Goal: Information Seeking & Learning: Learn about a topic

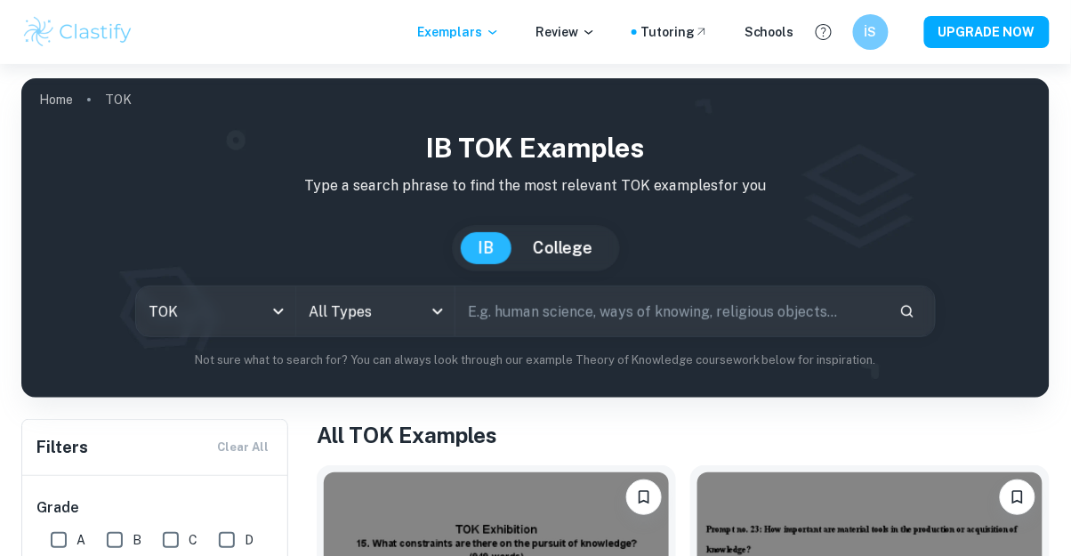
click at [649, 313] on input "text" at bounding box center [669, 311] width 429 height 50
paste input ". Does some knowledge belong only to particular communities of knowers?"
type input ". Does some knowledge belong only to particular communities of knowers?"
click at [911, 317] on icon "Search" at bounding box center [907, 311] width 16 height 16
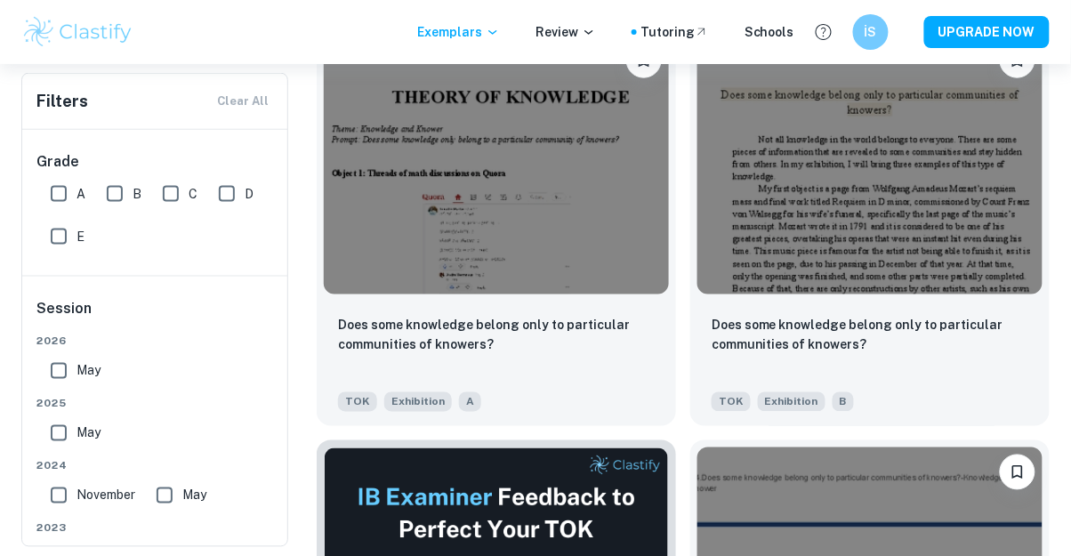
scroll to position [437, 0]
click at [583, 316] on p "Does some knowledge belong only to particular communities of knowers?" at bounding box center [496, 335] width 317 height 39
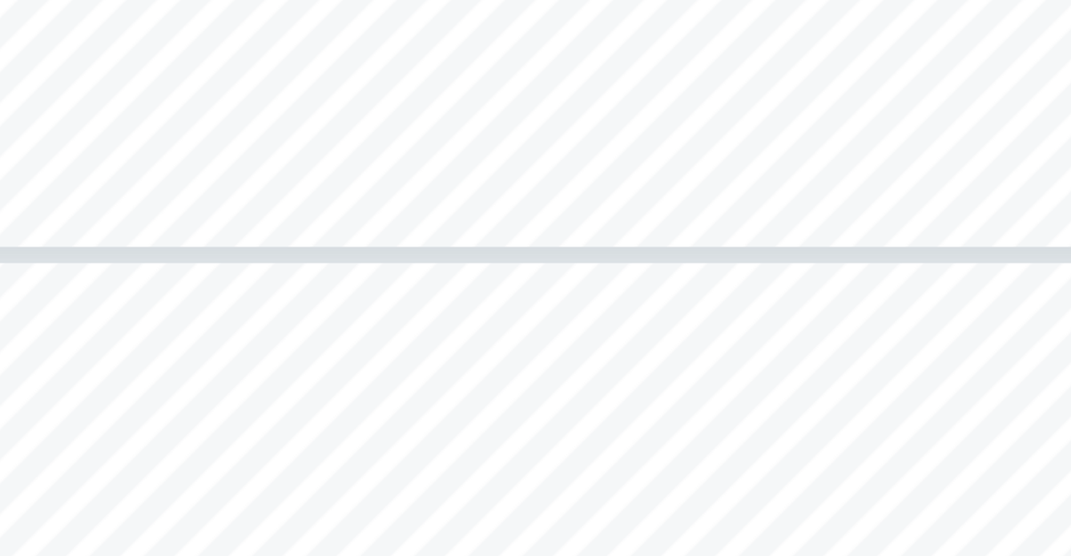
scroll to position [3291, 0]
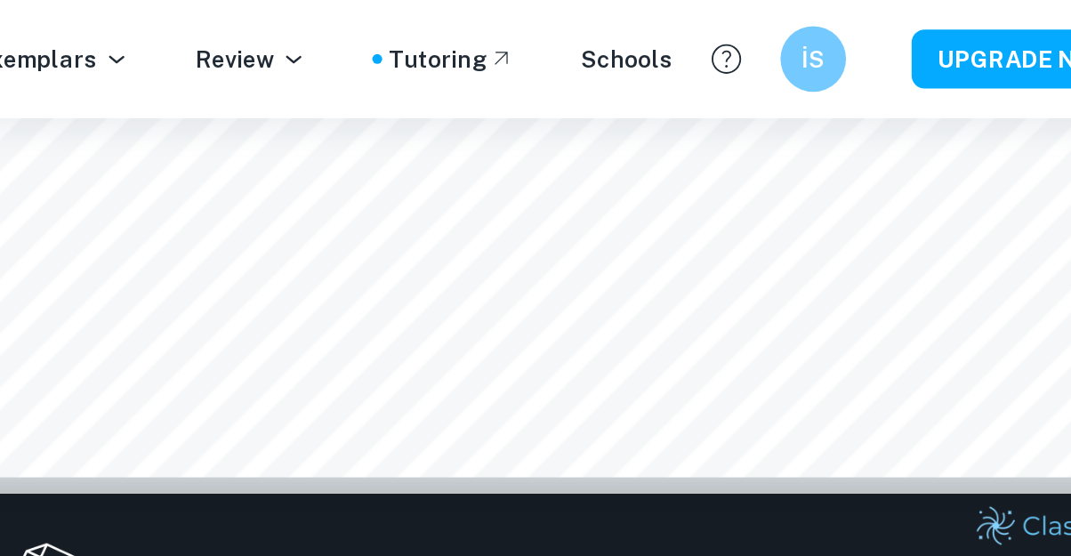
type input "1"
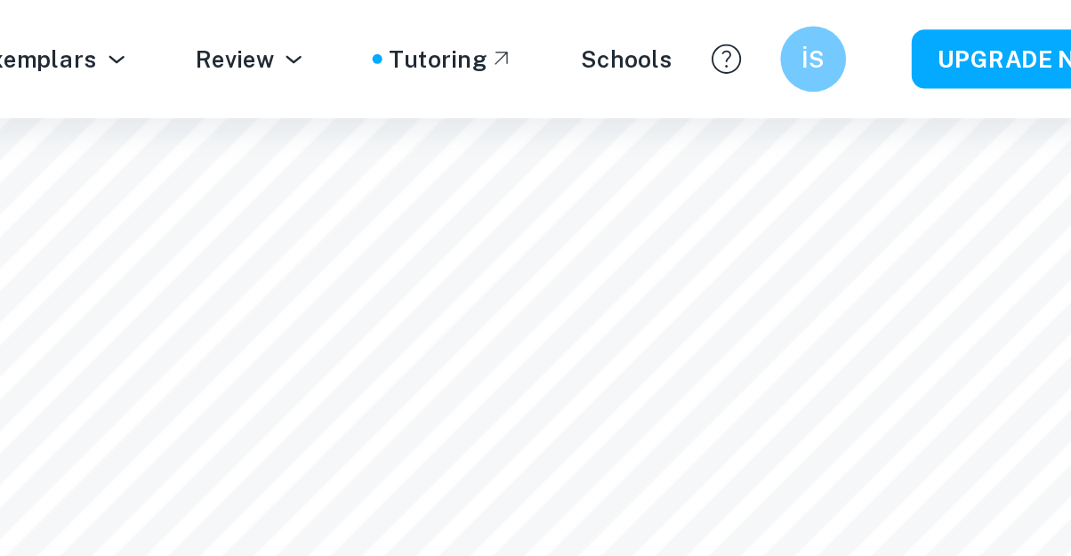
scroll to position [0, 0]
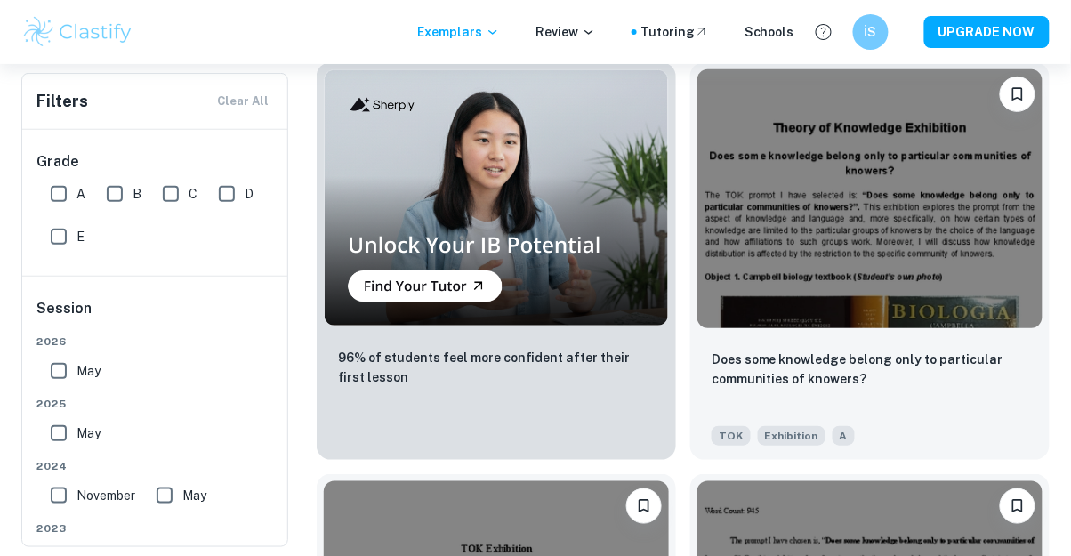
scroll to position [1637, 0]
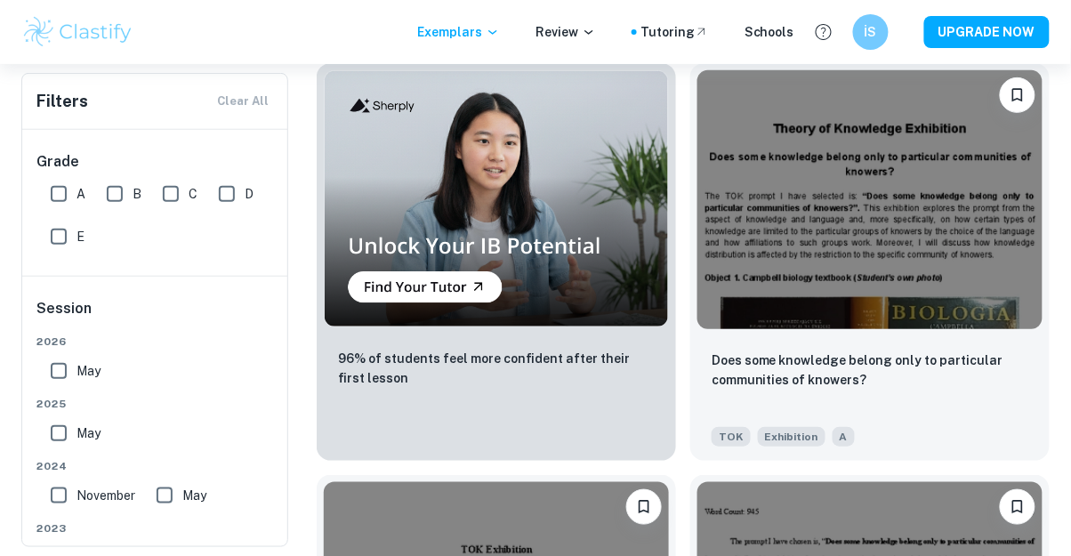
click at [983, 389] on div "Does some knowledge belong only to particular communities of knowers?" at bounding box center [869, 380] width 317 height 60
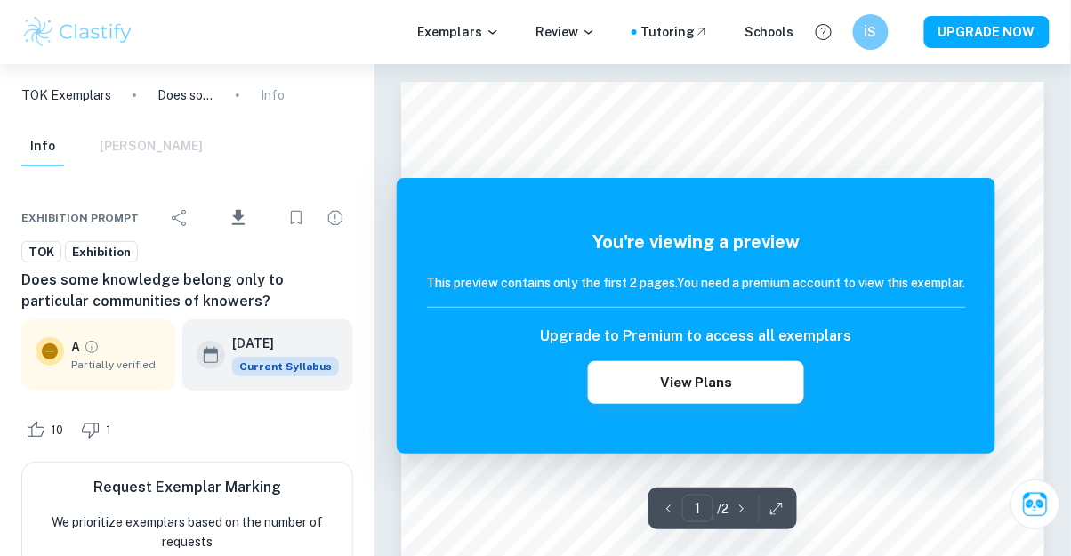
click at [771, 400] on button "View Plans" at bounding box center [695, 382] width 215 height 43
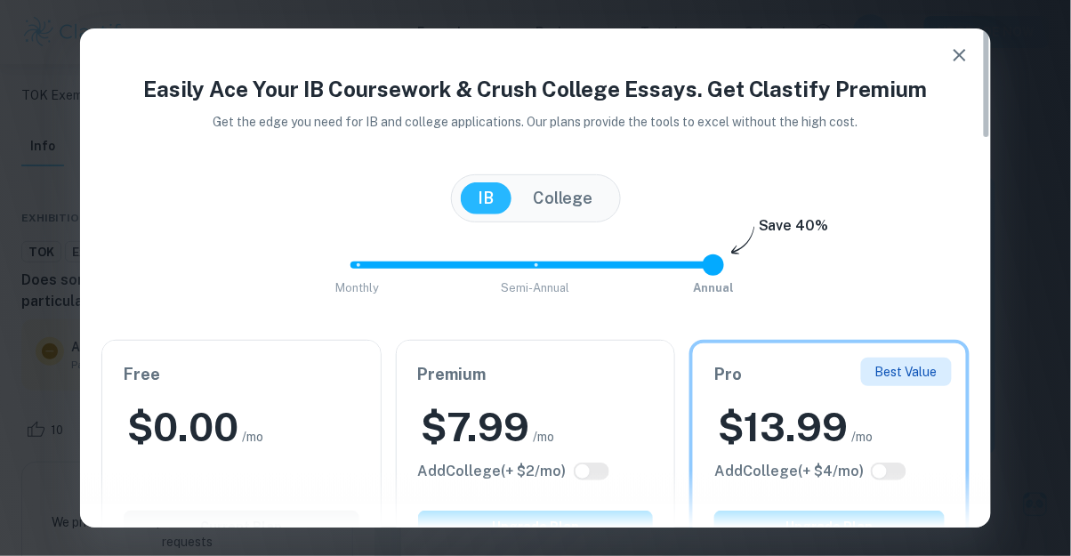
click at [962, 67] on button "button" at bounding box center [960, 55] width 36 height 36
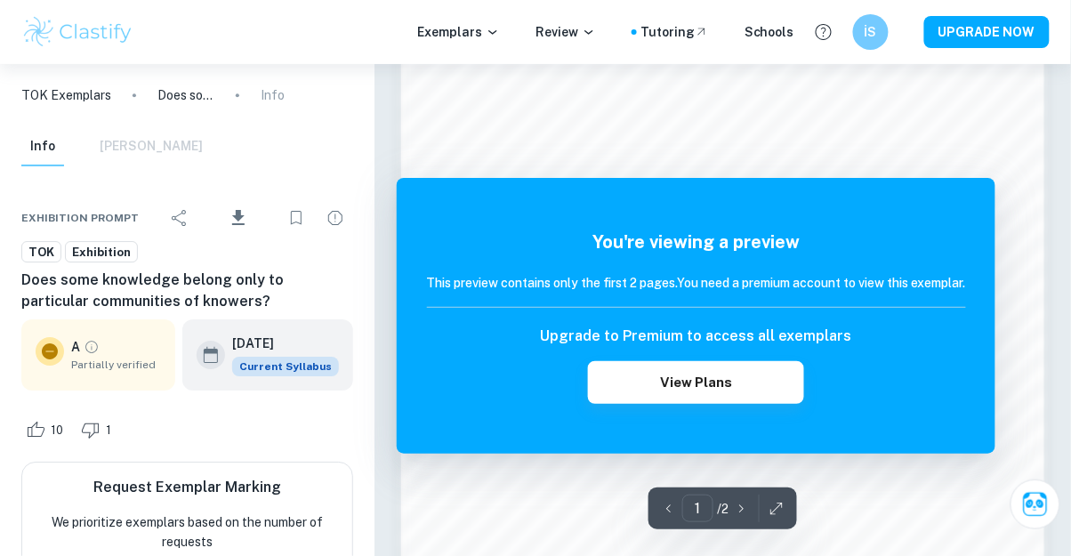
scroll to position [1233, 0]
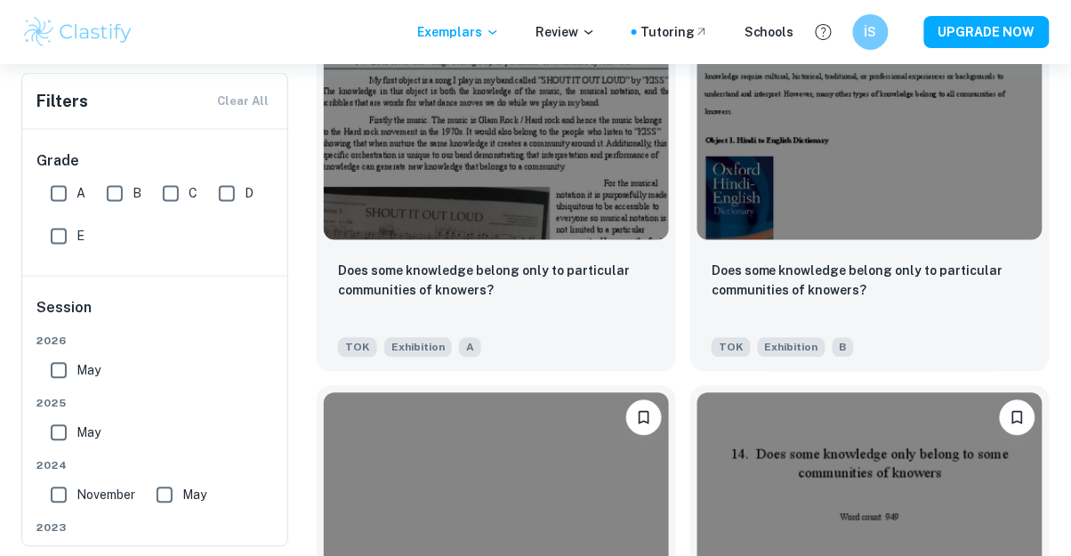
scroll to position [2141, 0]
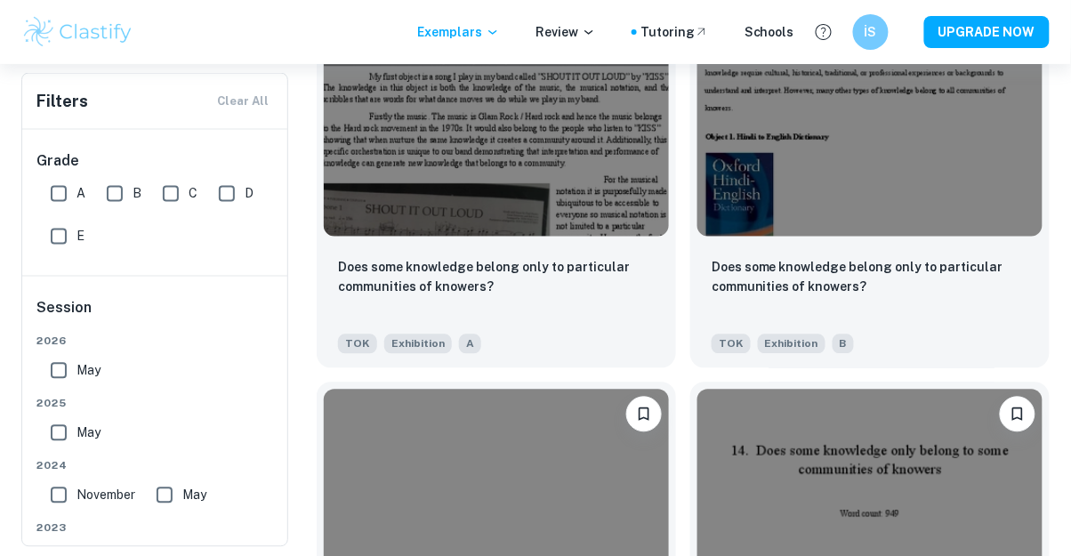
click at [601, 210] on img at bounding box center [496, 107] width 345 height 259
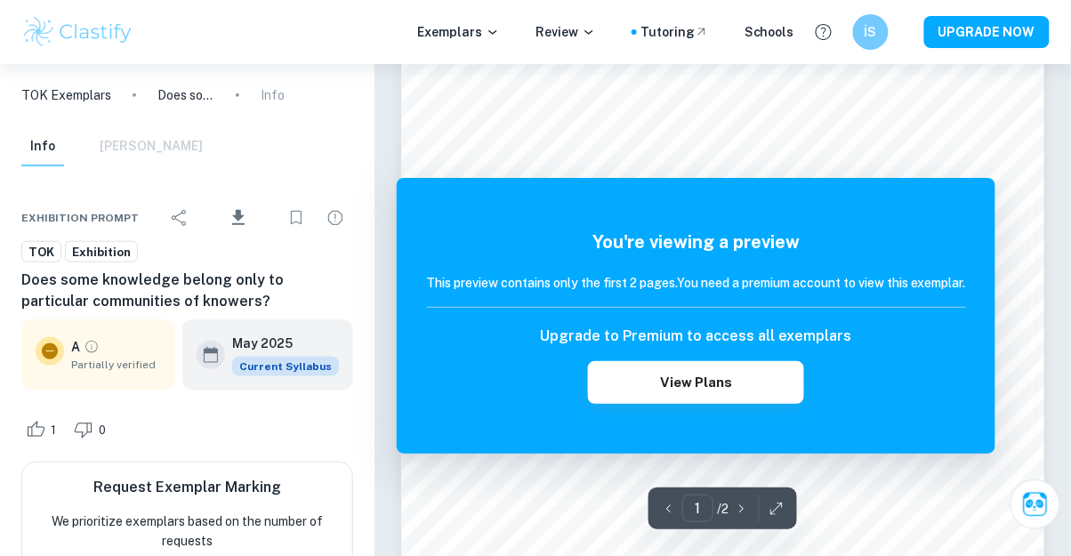
scroll to position [306, 0]
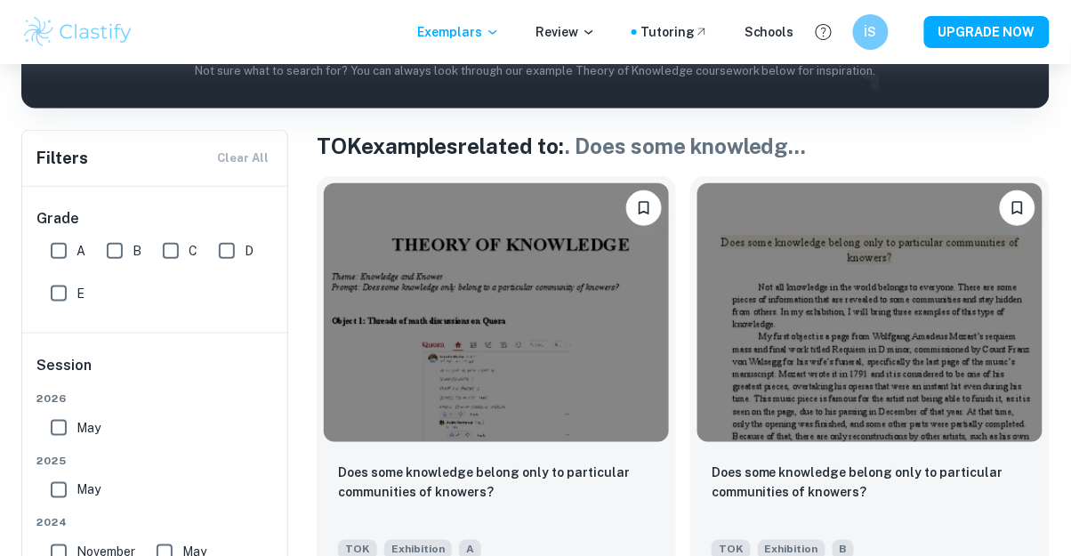
scroll to position [368, 0]
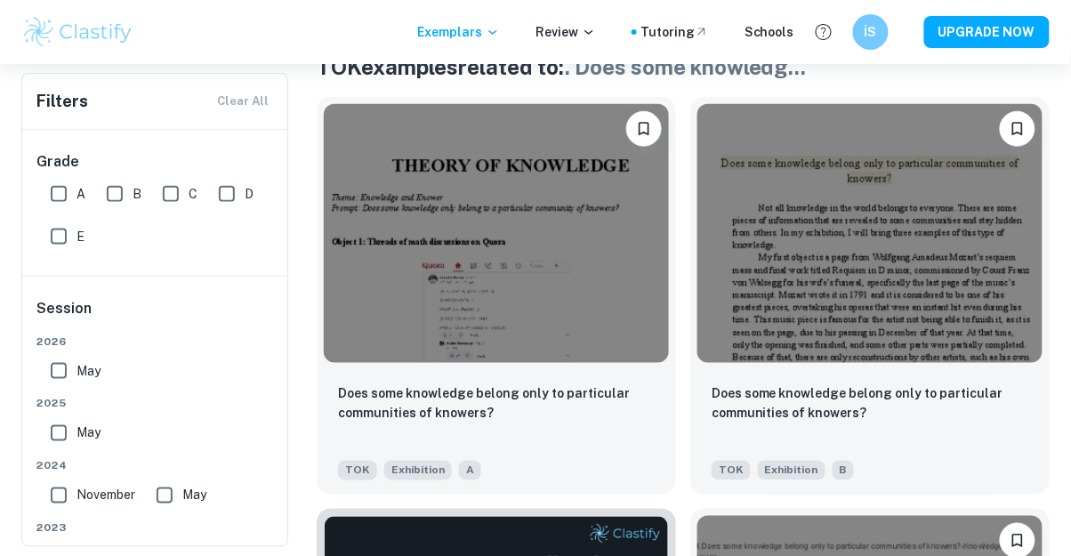
click at [622, 268] on img at bounding box center [496, 233] width 345 height 259
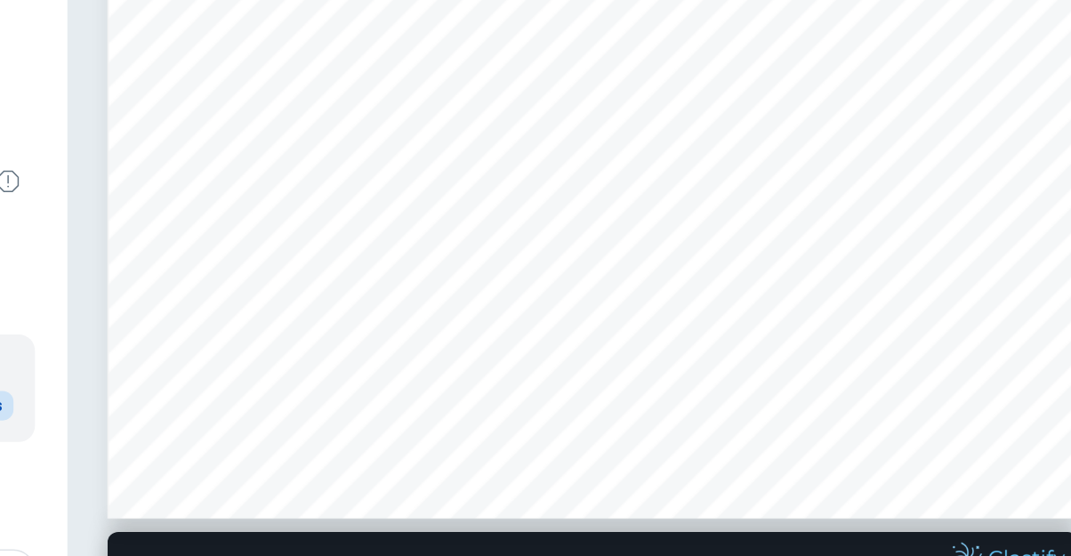
scroll to position [471, 0]
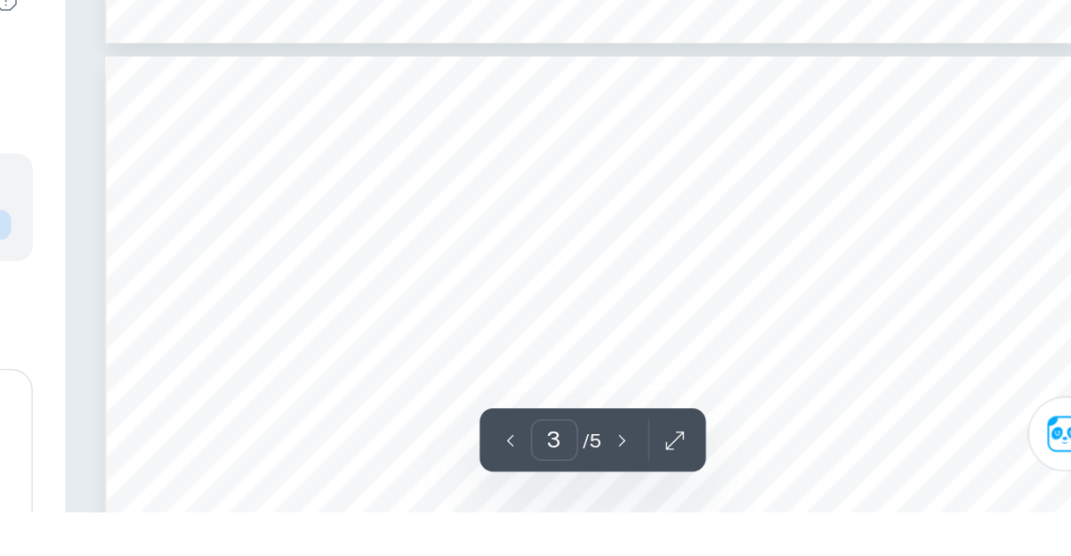
type input "4"
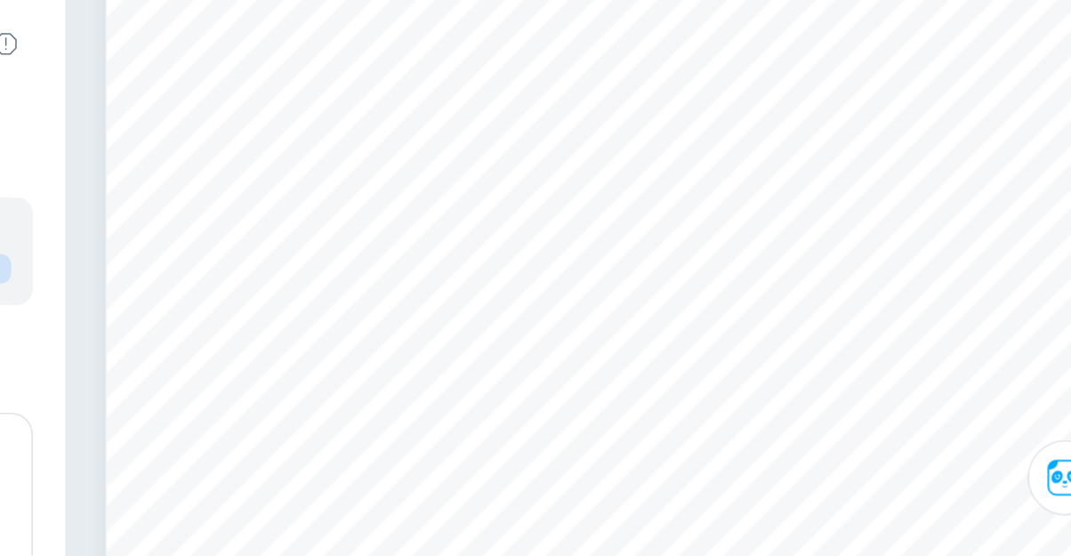
scroll to position [2875, 0]
